Goal: Navigation & Orientation: Go to known website

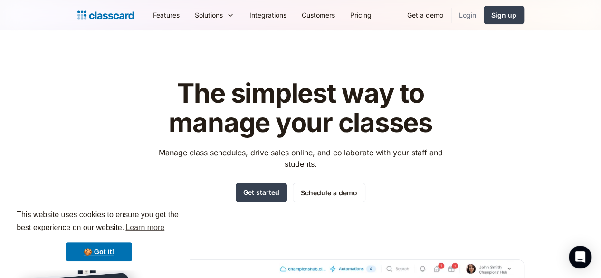
click at [483, 10] on link "Login" at bounding box center [467, 14] width 32 height 21
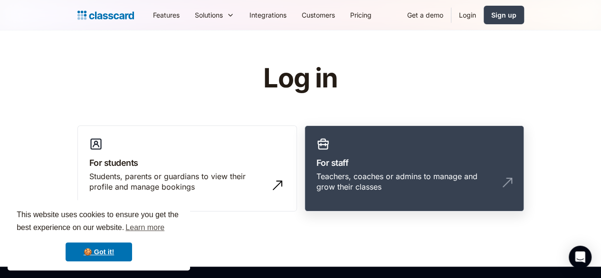
click at [348, 132] on link "For staff Teachers, coaches or admins to manage and grow their classes" at bounding box center [413, 168] width 219 height 86
